Goal: Information Seeking & Learning: Learn about a topic

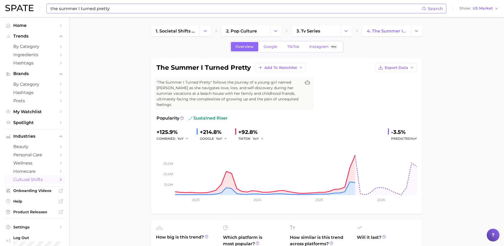
click at [130, 11] on input "the summer I turned pretty" at bounding box center [236, 8] width 372 height 9
type input "t"
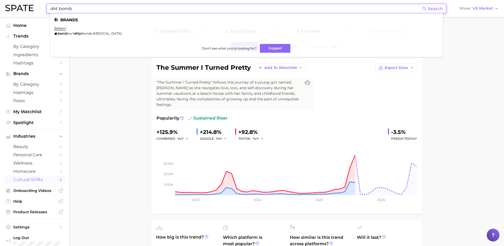
click at [80, 11] on input "dirt bomb" at bounding box center [236, 8] width 372 height 9
click at [81, 10] on input "dirt bomb" at bounding box center [236, 8] width 372 height 9
drag, startPoint x: 78, startPoint y: 9, endPoint x: 36, endPoint y: 11, distance: 42.0
click at [36, 11] on div "dirt bomb Search Brands bellami [PERSON_NAME] 1 dirty blonde [MEDICAL_DATA] Don…" at bounding box center [252, 8] width 494 height 17
drag, startPoint x: 63, startPoint y: 6, endPoint x: 28, endPoint y: 12, distance: 35.6
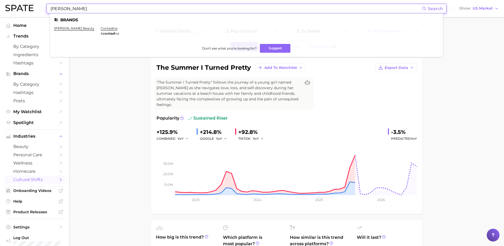
click at [28, 12] on div "[PERSON_NAME] Search Brands [PERSON_NAME] beauty contadina # [PERSON_NAME] Don'…" at bounding box center [252, 8] width 494 height 17
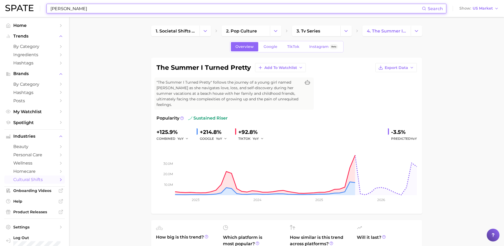
type input "[PERSON_NAME]"
click at [73, 15] on div "[PERSON_NAME] Search Show US Market" at bounding box center [252, 8] width 494 height 17
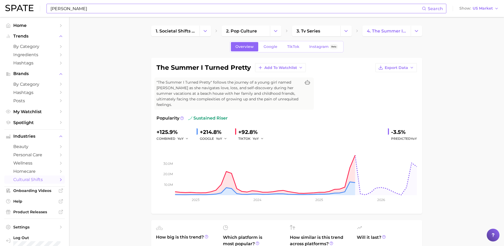
click at [72, 10] on input "[PERSON_NAME]" at bounding box center [236, 8] width 372 height 9
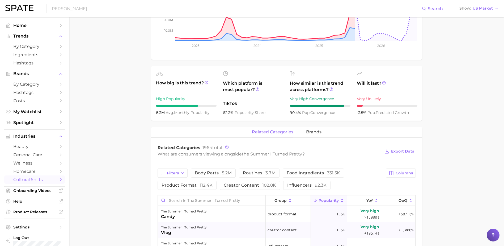
scroll to position [213, 0]
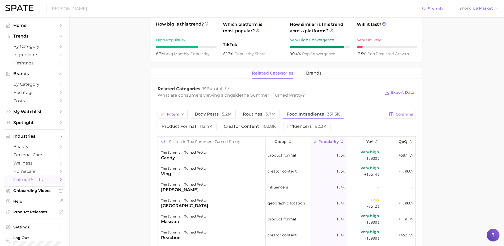
click at [318, 112] on span "food ingredients 331.5k" at bounding box center [313, 114] width 53 height 4
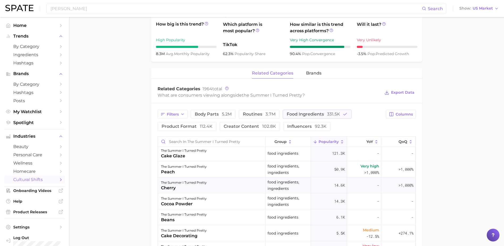
scroll to position [27, 0]
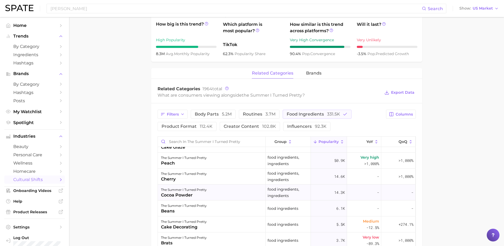
drag, startPoint x: 325, startPoint y: 185, endPoint x: 342, endPoint y: 187, distance: 17.3
click at [342, 187] on div "14.3k" at bounding box center [329, 192] width 36 height 16
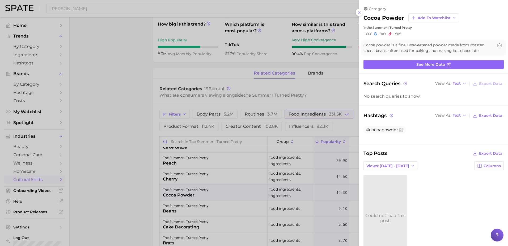
click at [248, 147] on div at bounding box center [254, 123] width 508 height 246
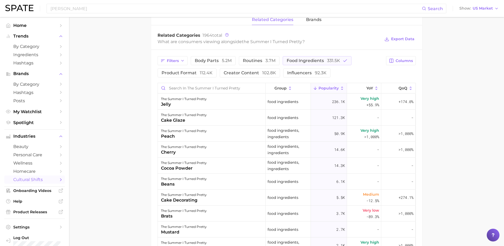
scroll to position [319, 0]
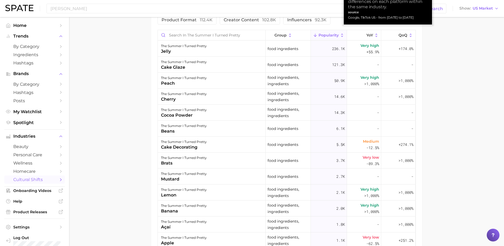
drag, startPoint x: 324, startPoint y: 31, endPoint x: 435, endPoint y: 55, distance: 113.6
click at [435, 55] on main "1. societal shifts & culture 2. pop culture 3. tv series 4. the summer i turned…" at bounding box center [286, 3] width 435 height 610
